Goal: Entertainment & Leisure: Consume media (video, audio)

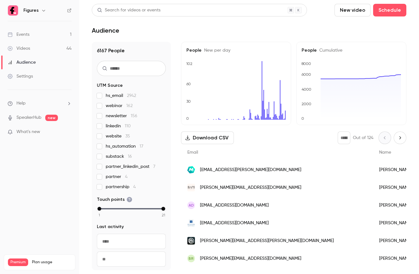
click at [30, 48] on div "Videos" at bounding box center [19, 48] width 22 height 6
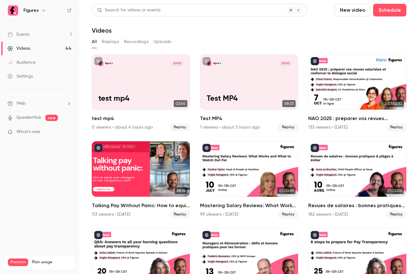
click at [112, 40] on button "Replays" at bounding box center [110, 42] width 17 height 10
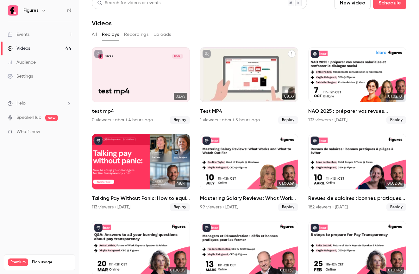
scroll to position [7, 0]
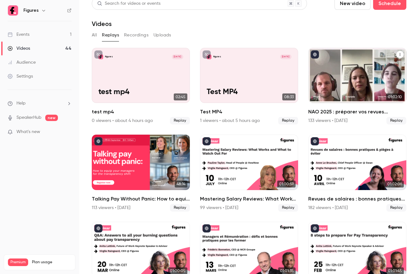
click at [350, 78] on div "NAO 2025 : préparer vos revues salariales et renforcer le dialogue social" at bounding box center [357, 75] width 98 height 55
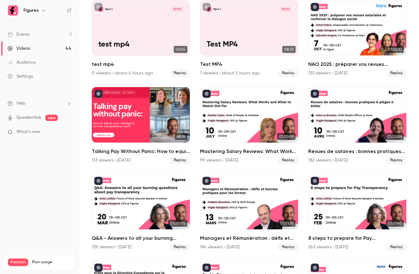
scroll to position [78, 0]
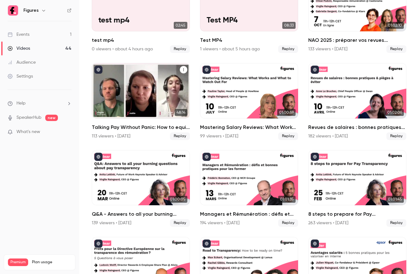
click at [120, 109] on div "Talking Pay Without Panic: How to equip your managers for the transparency shift" at bounding box center [141, 90] width 98 height 55
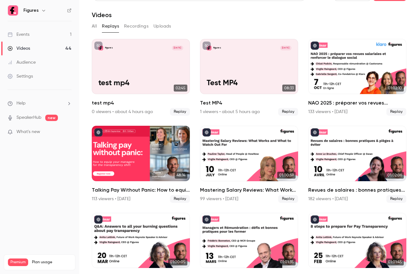
scroll to position [10, 0]
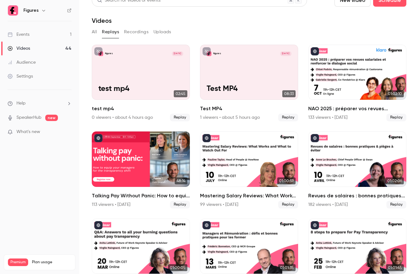
click at [94, 35] on button "All" at bounding box center [94, 32] width 5 height 10
click at [95, 33] on button "All" at bounding box center [94, 32] width 5 height 10
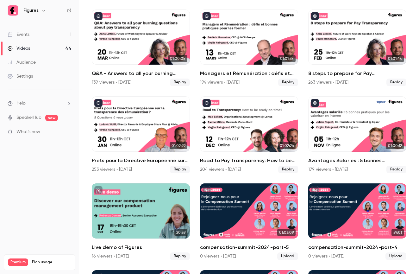
scroll to position [219, 0]
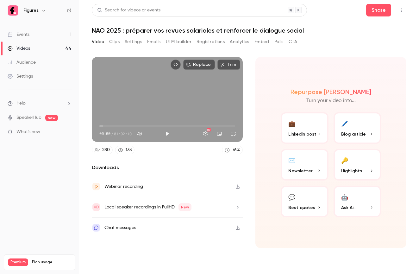
click at [115, 40] on button "Clips" at bounding box center [114, 42] width 10 height 10
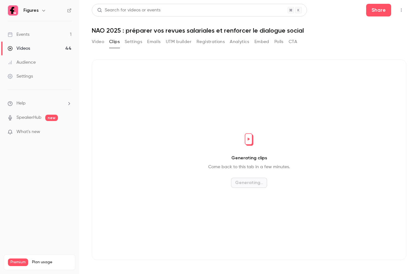
click at [128, 41] on button "Settings" at bounding box center [133, 42] width 17 height 10
